Goal: Task Accomplishment & Management: Manage account settings

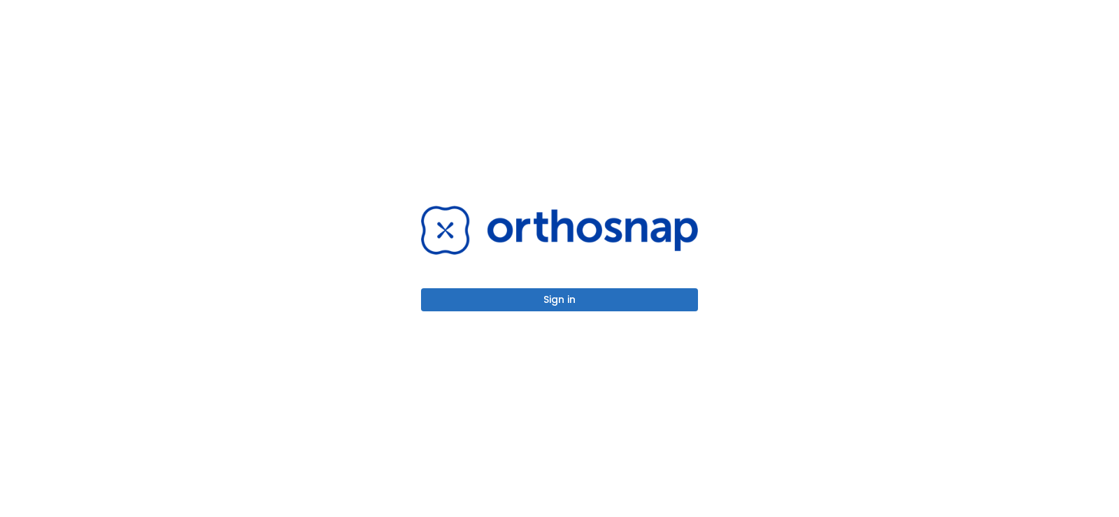
click at [534, 297] on button "Sign in" at bounding box center [559, 299] width 277 height 23
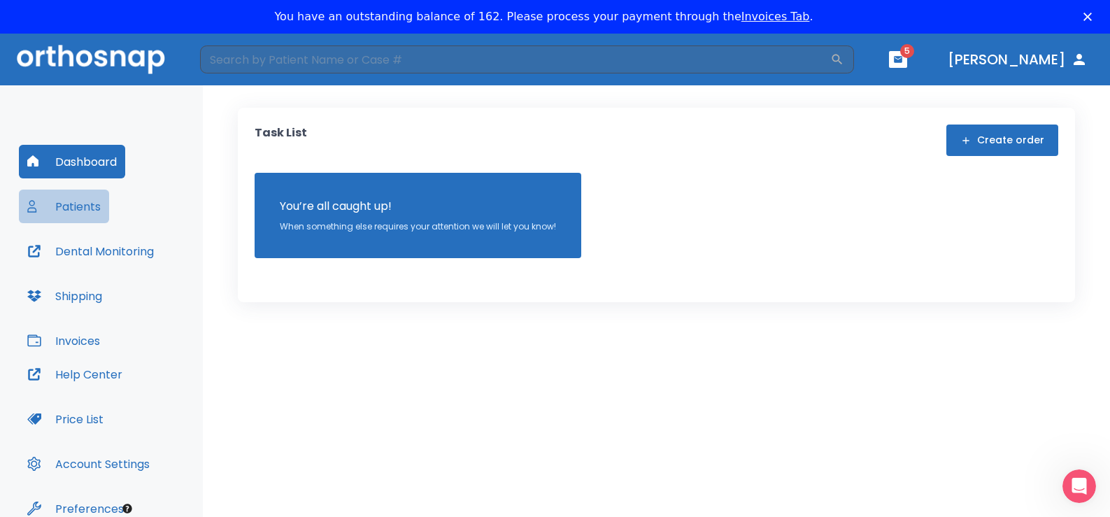
click at [94, 212] on button "Patients" at bounding box center [64, 207] width 90 height 34
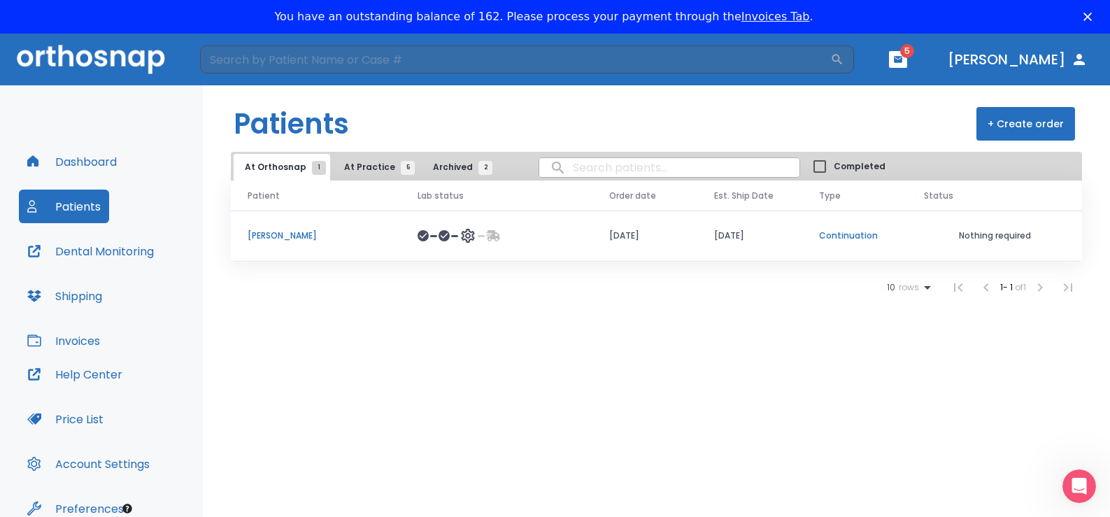
click at [254, 235] on p "Anh Pham" at bounding box center [316, 235] width 136 height 13
